Goal: Navigation & Orientation: Find specific page/section

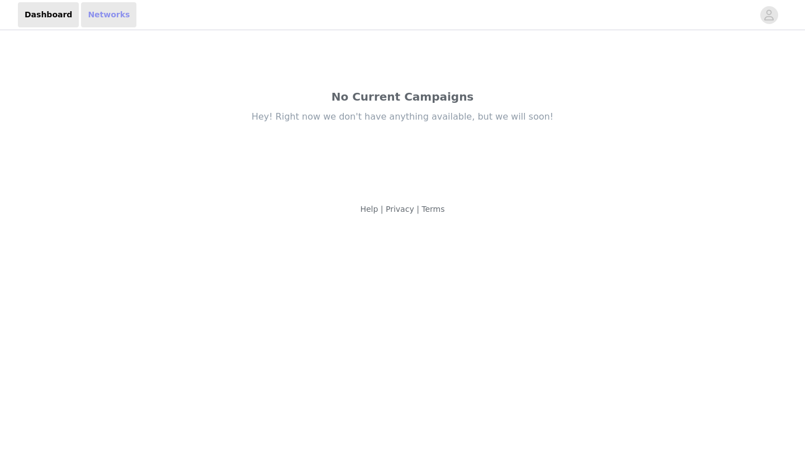
click at [86, 19] on link "Networks" at bounding box center [108, 14] width 55 height 25
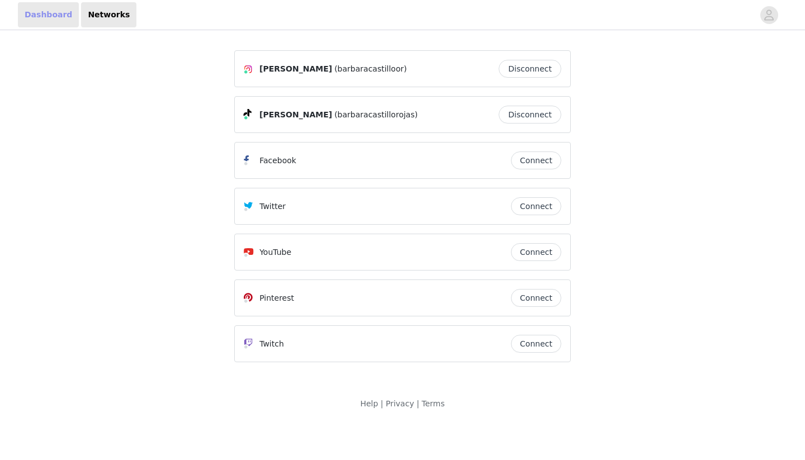
click at [44, 18] on link "Dashboard" at bounding box center [48, 14] width 61 height 25
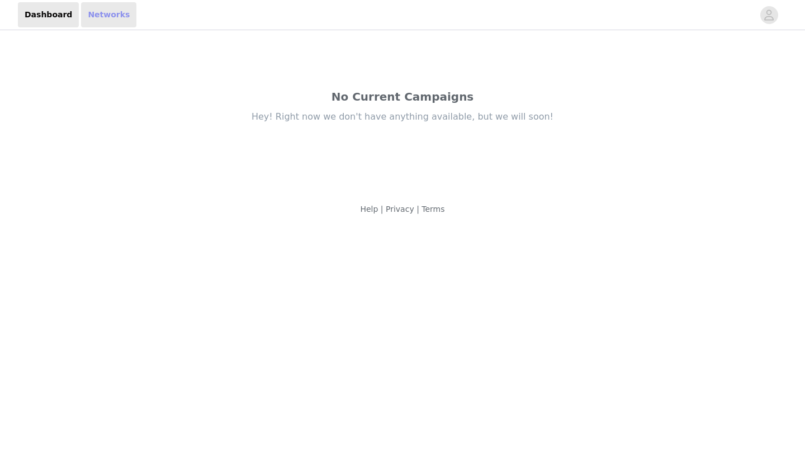
click at [82, 23] on link "Networks" at bounding box center [108, 14] width 55 height 25
